Goal: Use online tool/utility: Utilize a website feature to perform a specific function

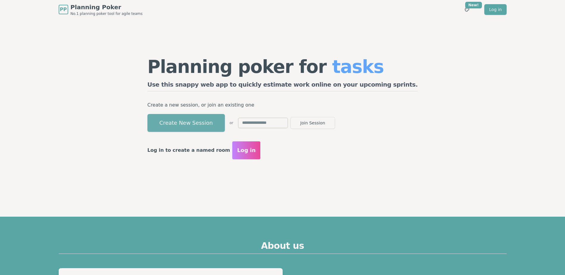
click at [224, 124] on button "Create New Session" at bounding box center [185, 123] width 77 height 18
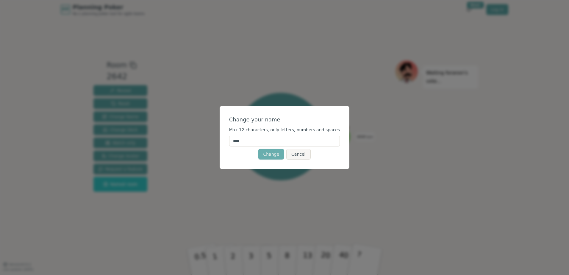
click at [273, 155] on button "Change" at bounding box center [271, 154] width 26 height 11
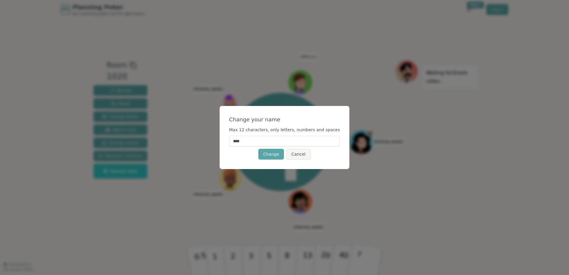
drag, startPoint x: 266, startPoint y: 156, endPoint x: 260, endPoint y: 159, distance: 6.5
click at [266, 156] on button "Change" at bounding box center [271, 154] width 26 height 11
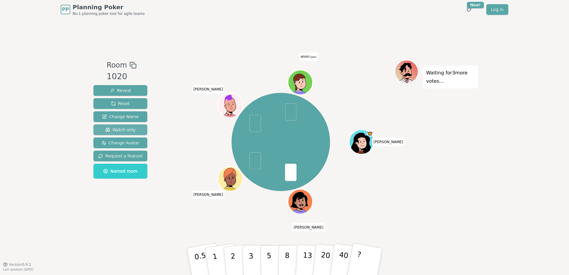
click at [128, 133] on button "Watch only" at bounding box center [121, 129] width 54 height 11
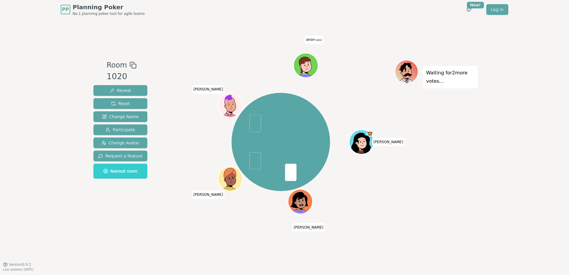
click at [396, 252] on div "Room 1020 Reveal Reset Change Name Participate Change Avatar Request a feature …" at bounding box center [284, 141] width 387 height 245
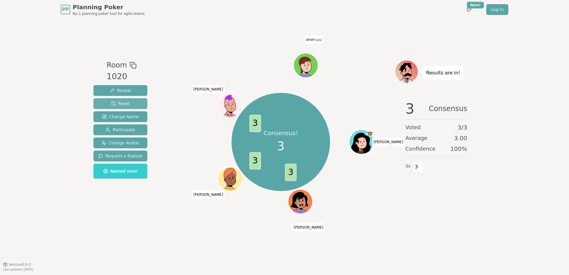
click at [129, 102] on button "Reset" at bounding box center [121, 103] width 54 height 11
